Goal: Information Seeking & Learning: Learn about a topic

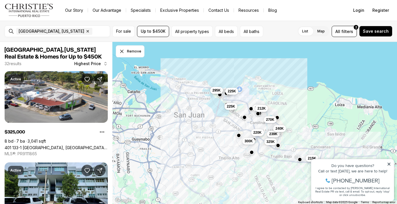
scroll to position [565, 0]
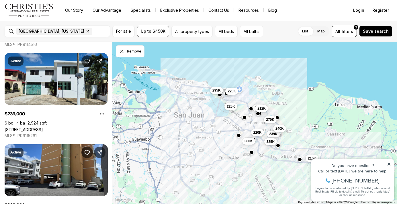
click at [26, 9] on img "Main navigation" at bounding box center [29, 10] width 49 height 14
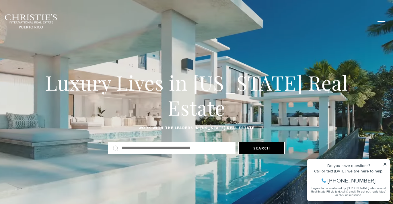
click at [139, 149] on input "Search by Address, City, or Neighborhood" at bounding box center [176, 147] width 110 height 7
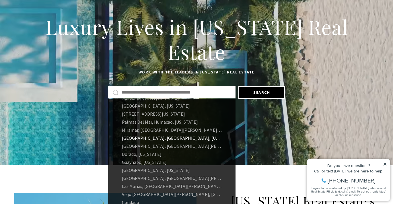
scroll to position [90, 0]
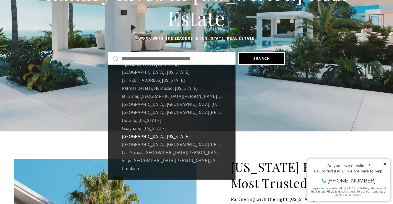
click at [144, 137] on link "[GEOGRAPHIC_DATA], [US_STATE]" at bounding box center [171, 136] width 127 height 8
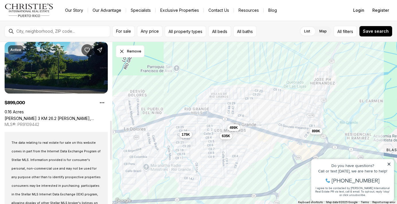
scroll to position [369, 0]
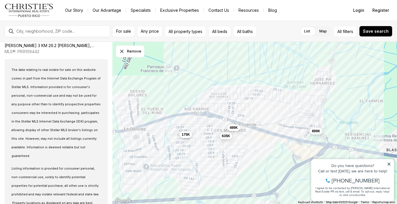
click at [25, 14] on img "Main navigation" at bounding box center [29, 10] width 49 height 14
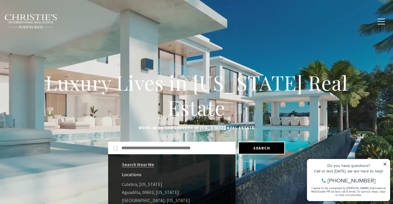
click at [130, 149] on input "text" at bounding box center [176, 147] width 110 height 7
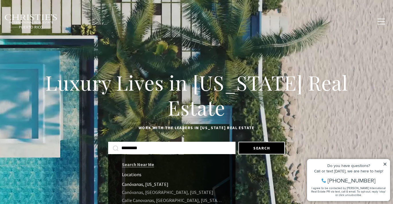
type input "*********"
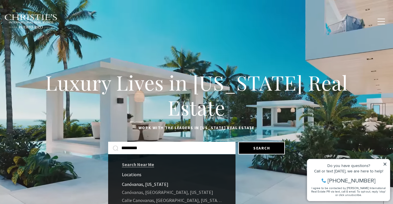
click at [164, 183] on link "Canóvanas, Puerto Rico" at bounding box center [171, 184] width 127 height 8
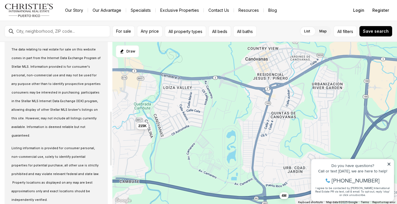
scroll to position [320, 0]
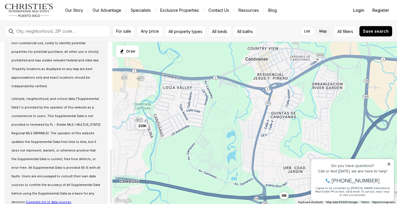
click at [26, 13] on img "Main navigation" at bounding box center [29, 10] width 49 height 14
